Goal: Check status: Check status

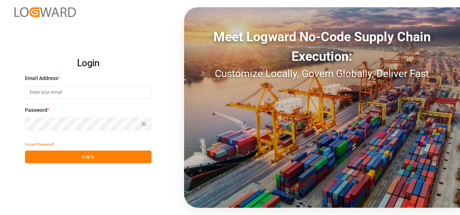
type input "[EMAIL_ADDRESS][DOMAIN_NAME]"
click at [81, 153] on button "Log In" at bounding box center [88, 157] width 127 height 13
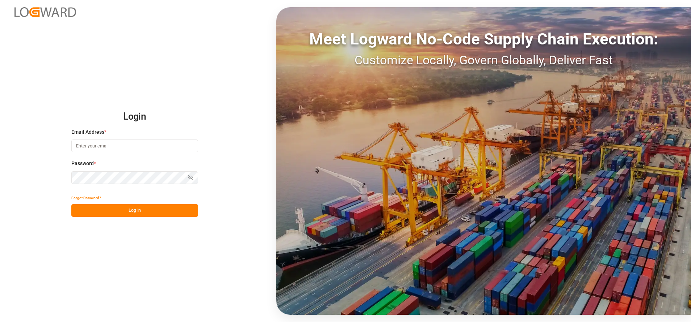
type input "[EMAIL_ADDRESS][DOMAIN_NAME]"
click at [164, 211] on button "Log In" at bounding box center [134, 210] width 127 height 13
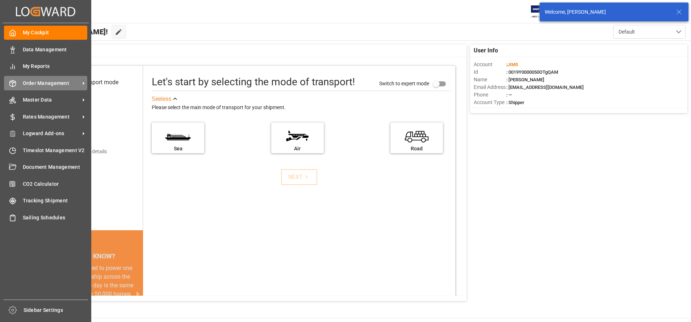
click at [48, 84] on span "Order Management" at bounding box center [51, 84] width 57 height 8
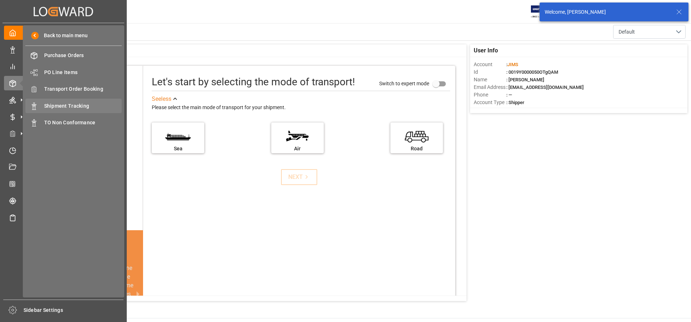
click at [87, 106] on span "Shipment Tracking" at bounding box center [83, 106] width 78 height 8
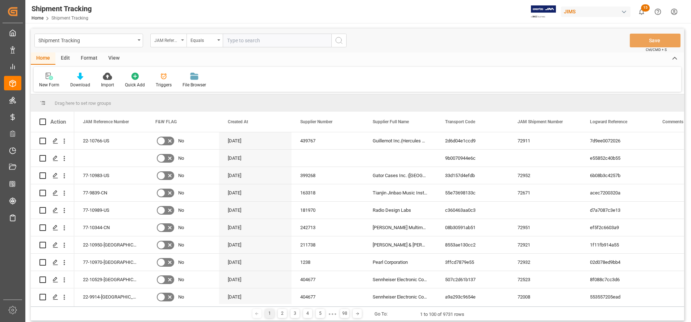
click at [177, 38] on div "JAM Reference Number" at bounding box center [166, 39] width 25 height 8
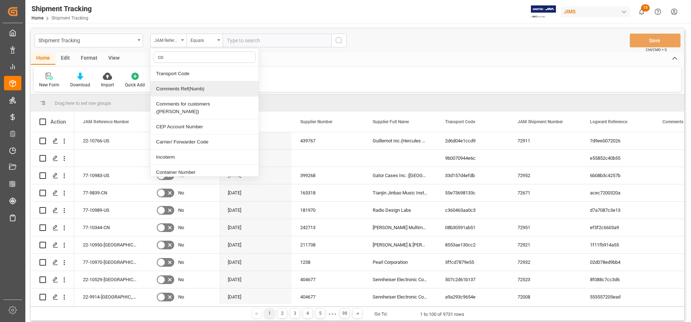
type input "con"
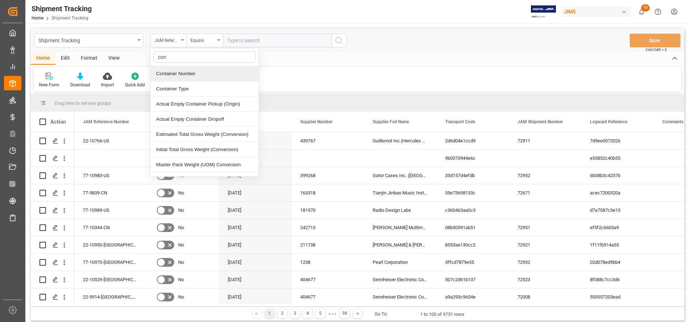
click at [198, 75] on div "Container Number" at bounding box center [205, 73] width 108 height 15
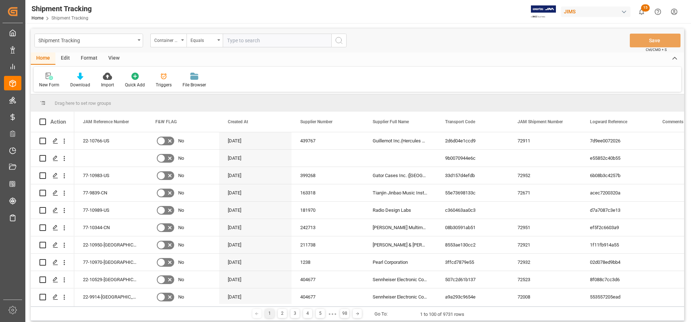
click at [278, 41] on input "text" at bounding box center [277, 41] width 109 height 14
paste input "EMCU8759372"
type input "EMCU8759372"
click at [342, 43] on icon "search button" at bounding box center [338, 40] width 9 height 9
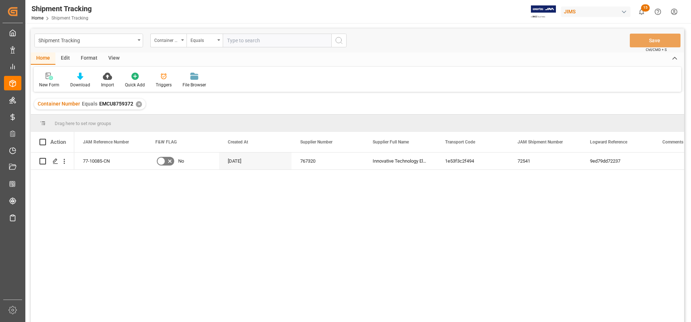
click at [118, 56] on div "View" at bounding box center [114, 58] width 22 height 12
click at [49, 78] on icon at bounding box center [46, 76] width 7 height 7
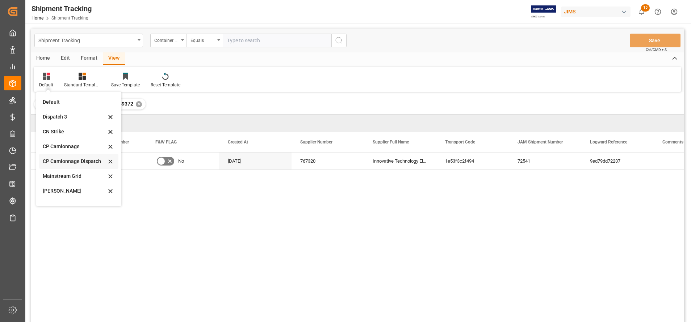
click at [68, 164] on div "CP Camionnage Dispatch" at bounding box center [74, 162] width 63 height 8
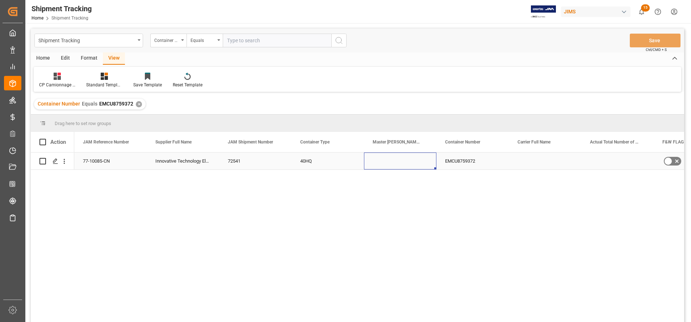
click at [393, 159] on div "Press SPACE to select this row." at bounding box center [400, 161] width 72 height 17
click at [393, 159] on input "Press SPACE to select this row." at bounding box center [400, 166] width 61 height 14
paste input "149505352257"
type input "EGLV149505352257"
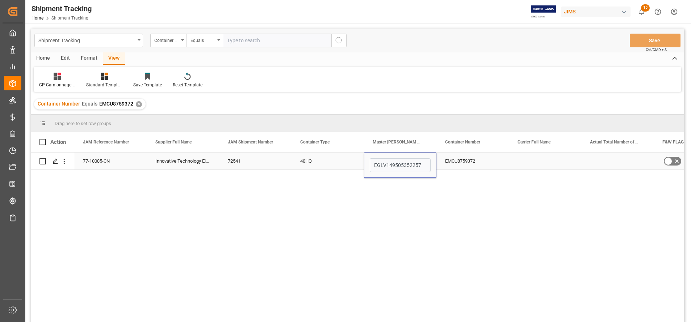
click at [244, 161] on div "72541" at bounding box center [255, 161] width 72 height 17
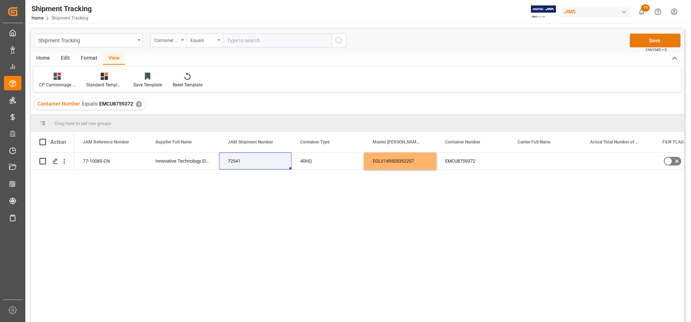
click at [657, 34] on button "Save" at bounding box center [654, 41] width 51 height 14
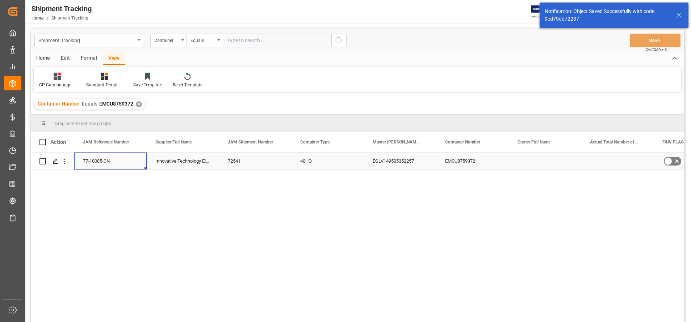
click at [128, 161] on div "77-10085-CN" at bounding box center [110, 161] width 72 height 17
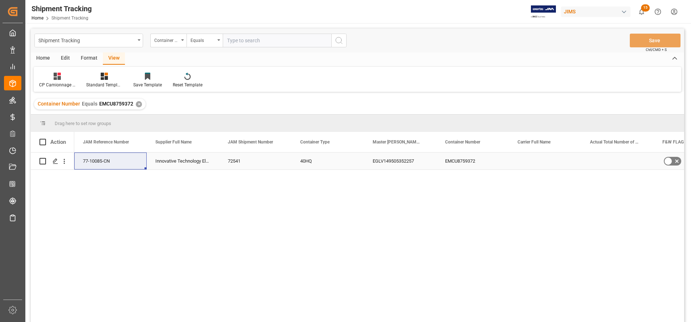
click at [533, 159] on div "Press SPACE to select this row." at bounding box center [544, 161] width 72 height 17
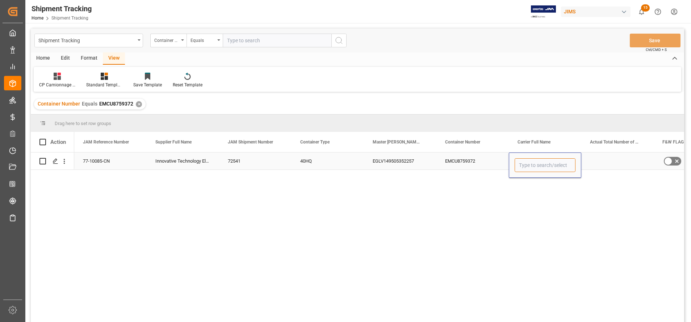
click at [538, 161] on input "Press SPACE to select this row." at bounding box center [544, 166] width 61 height 14
click at [546, 186] on div "Evergreen Marine Corp." at bounding box center [545, 185] width 60 height 25
type input "Evergreen Marine Corp."
click at [632, 156] on div "Press SPACE to select this row." at bounding box center [617, 161] width 72 height 17
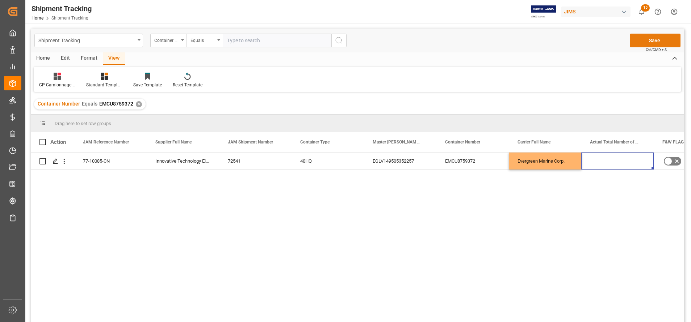
click at [649, 41] on button "Save" at bounding box center [654, 41] width 51 height 14
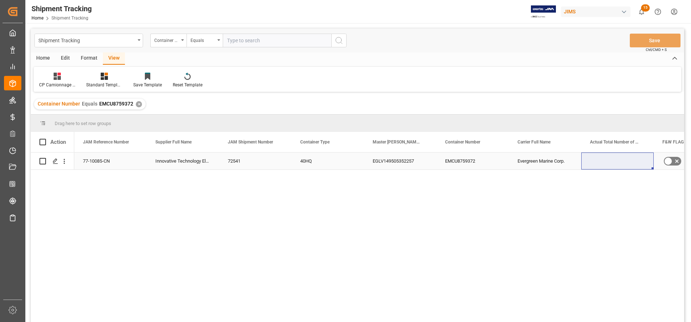
click at [615, 160] on div "Press SPACE to select this row." at bounding box center [617, 161] width 72 height 17
click at [617, 165] on input "Press SPACE to select this row." at bounding box center [617, 166] width 61 height 14
type input "616"
click at [524, 157] on div "Evergreen Marine Corp." at bounding box center [544, 161] width 72 height 17
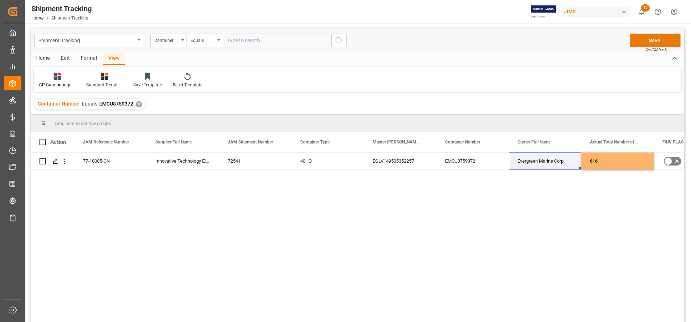
click at [656, 45] on button "Save" at bounding box center [654, 41] width 51 height 14
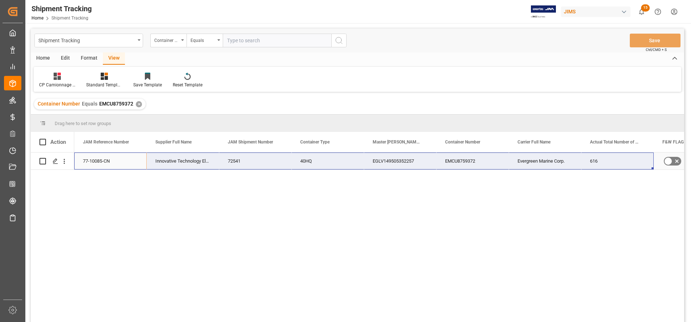
drag, startPoint x: 93, startPoint y: 160, endPoint x: 601, endPoint y: 160, distance: 508.8
click at [601, 160] on div "77-10085-CN Innovative Technology Electronics LLC 72541 40HQ EGLV149505352257 E…" at bounding box center [508, 161] width 869 height 17
